Goal: Information Seeking & Learning: Learn about a topic

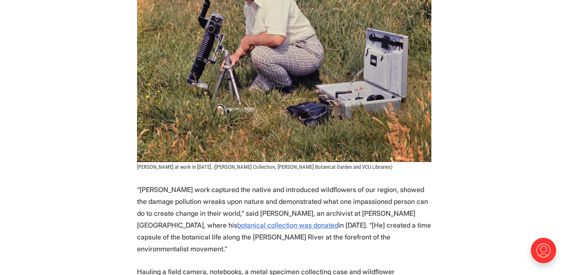
scroll to position [731, 0]
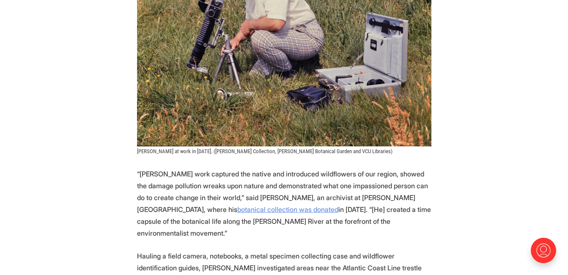
click at [237, 205] on link "botanical collection was donated" at bounding box center [287, 209] width 101 height 8
click at [378, 208] on p "“[PERSON_NAME] work captured the native and introduced wildflowers of our regio…" at bounding box center [284, 203] width 294 height 71
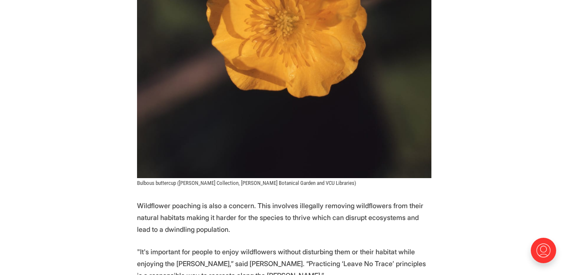
scroll to position [4248, 0]
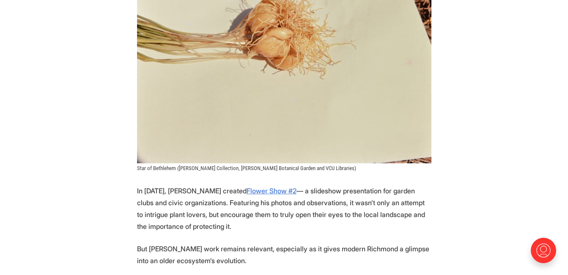
scroll to position [2062, 0]
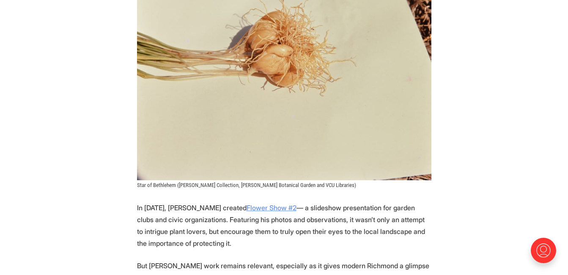
click at [247, 204] on link "Flower Show #2" at bounding box center [272, 208] width 50 height 8
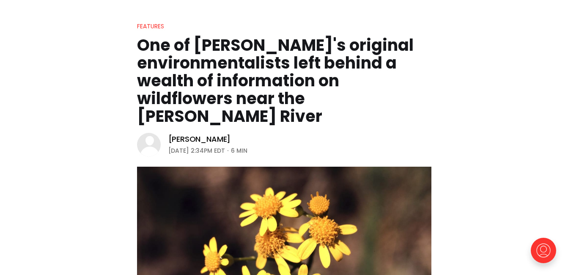
scroll to position [0, 0]
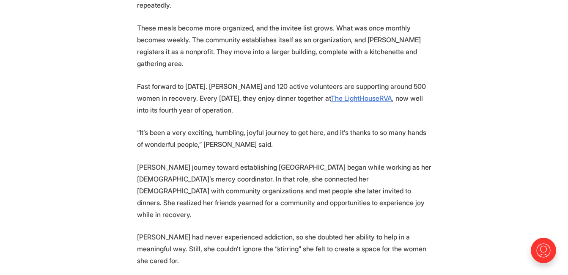
scroll to position [569, 0]
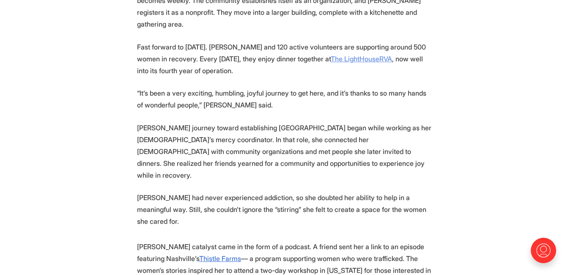
click at [388, 55] on u "The LightHouseRVA" at bounding box center [361, 59] width 61 height 8
